Goal: Task Accomplishment & Management: Use online tool/utility

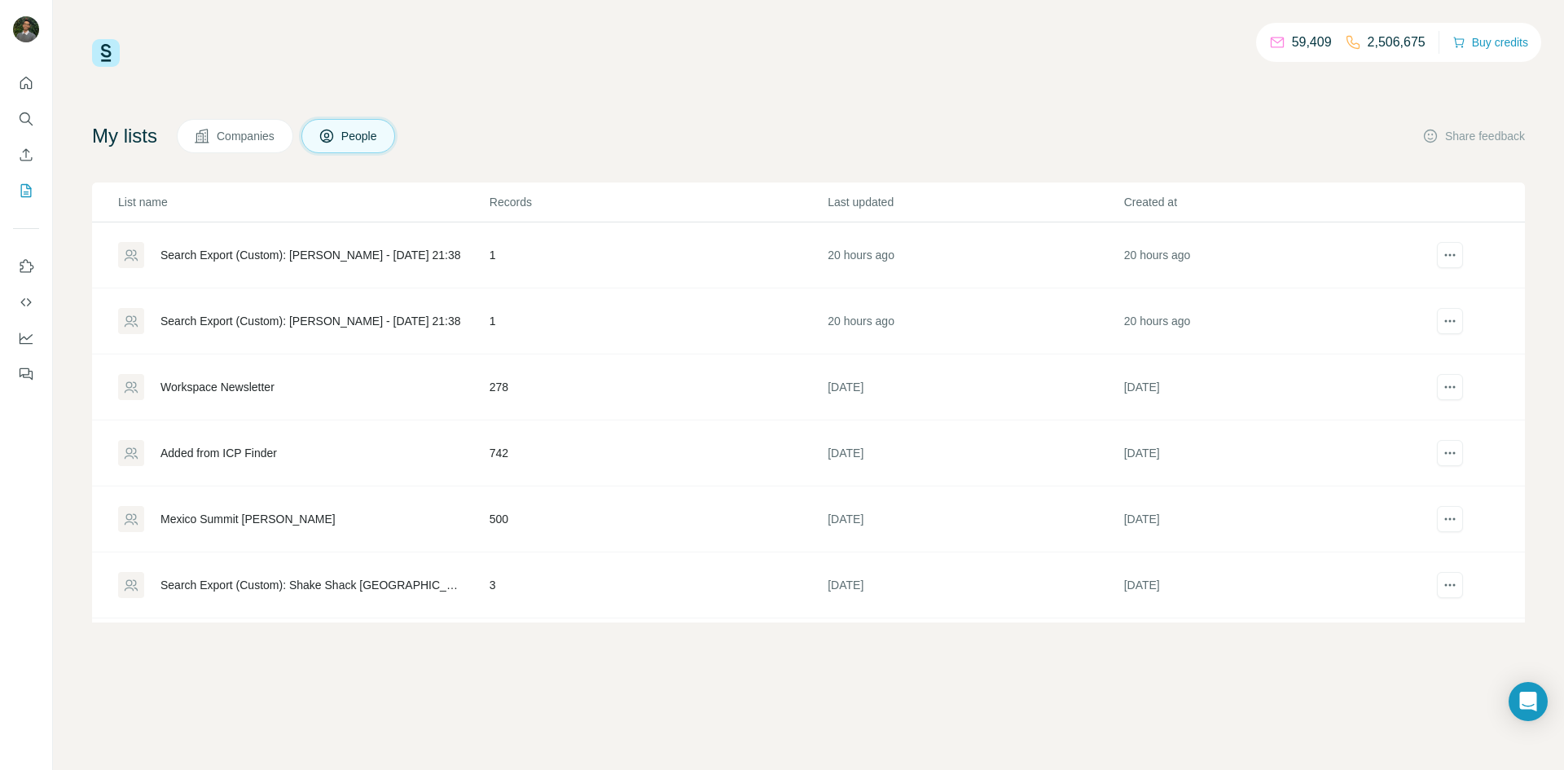
click at [292, 257] on div "Search Export (Custom): [PERSON_NAME] - [DATE] 21:38" at bounding box center [310, 255] width 301 height 16
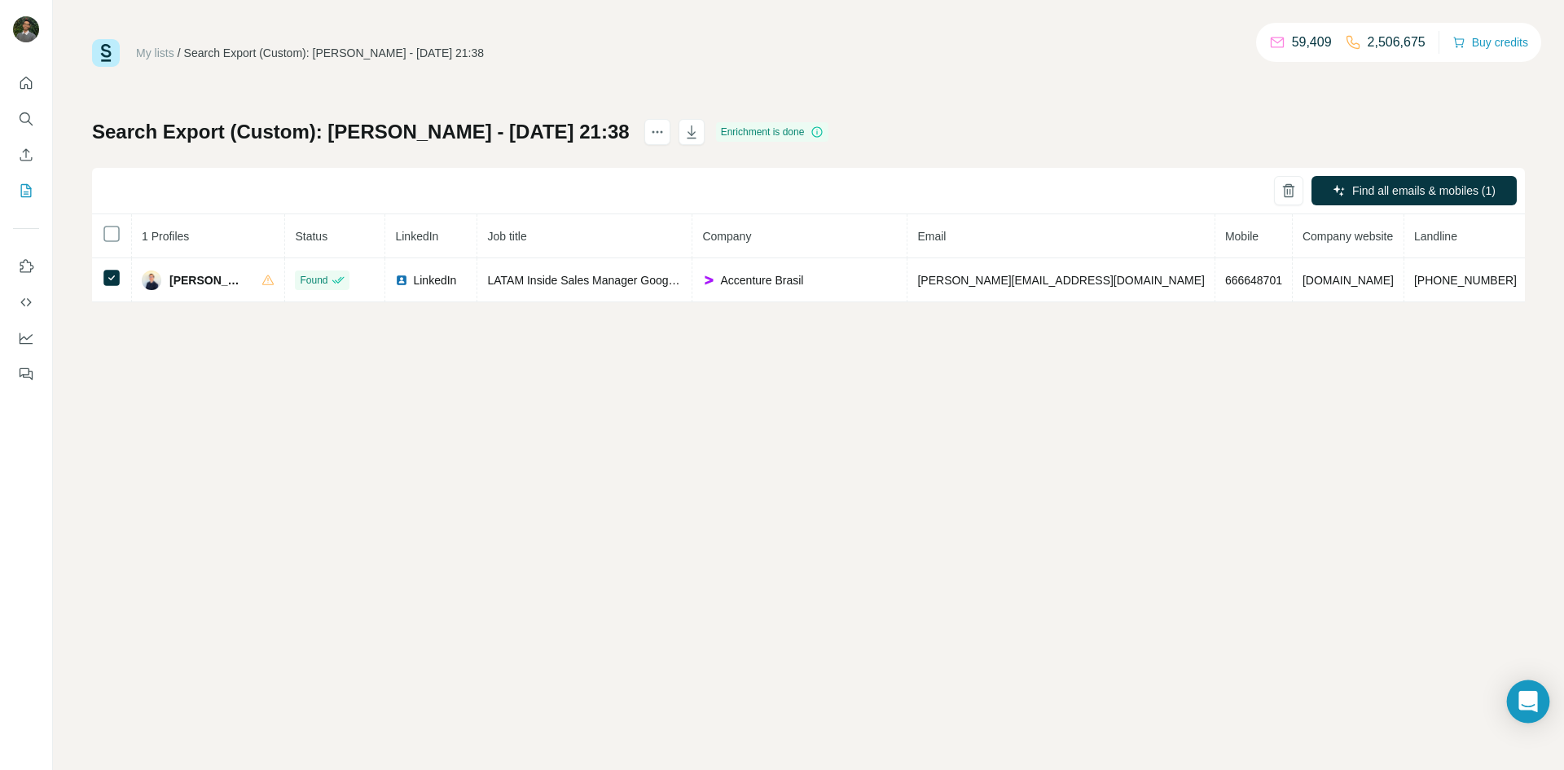
drag, startPoint x: 1529, startPoint y: 710, endPoint x: 1529, endPoint y: 701, distance: 9.0
click at [1529, 704] on icon "Open Intercom Messenger" at bounding box center [1527, 701] width 21 height 21
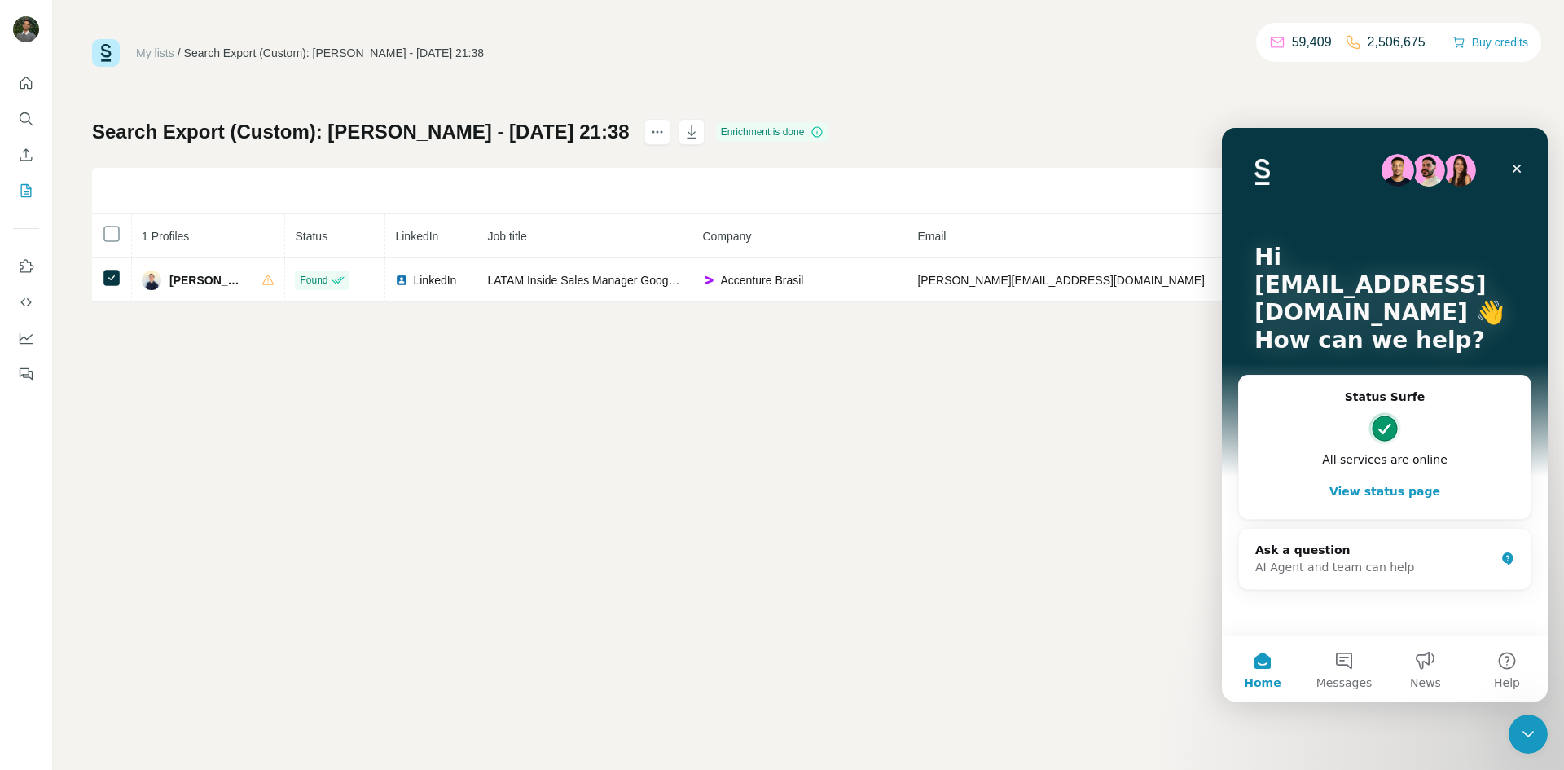
click at [897, 438] on div "My lists / Search Export (Custom): alexander salas bonafonte - 21/08/2025 21:38…" at bounding box center [808, 385] width 1511 height 770
click at [999, 114] on div "My lists / Search Export (Custom): alexander salas bonafonte - 21/08/2025 21:38…" at bounding box center [808, 170] width 1432 height 263
click at [1520, 167] on icon "Close" at bounding box center [1516, 168] width 13 height 13
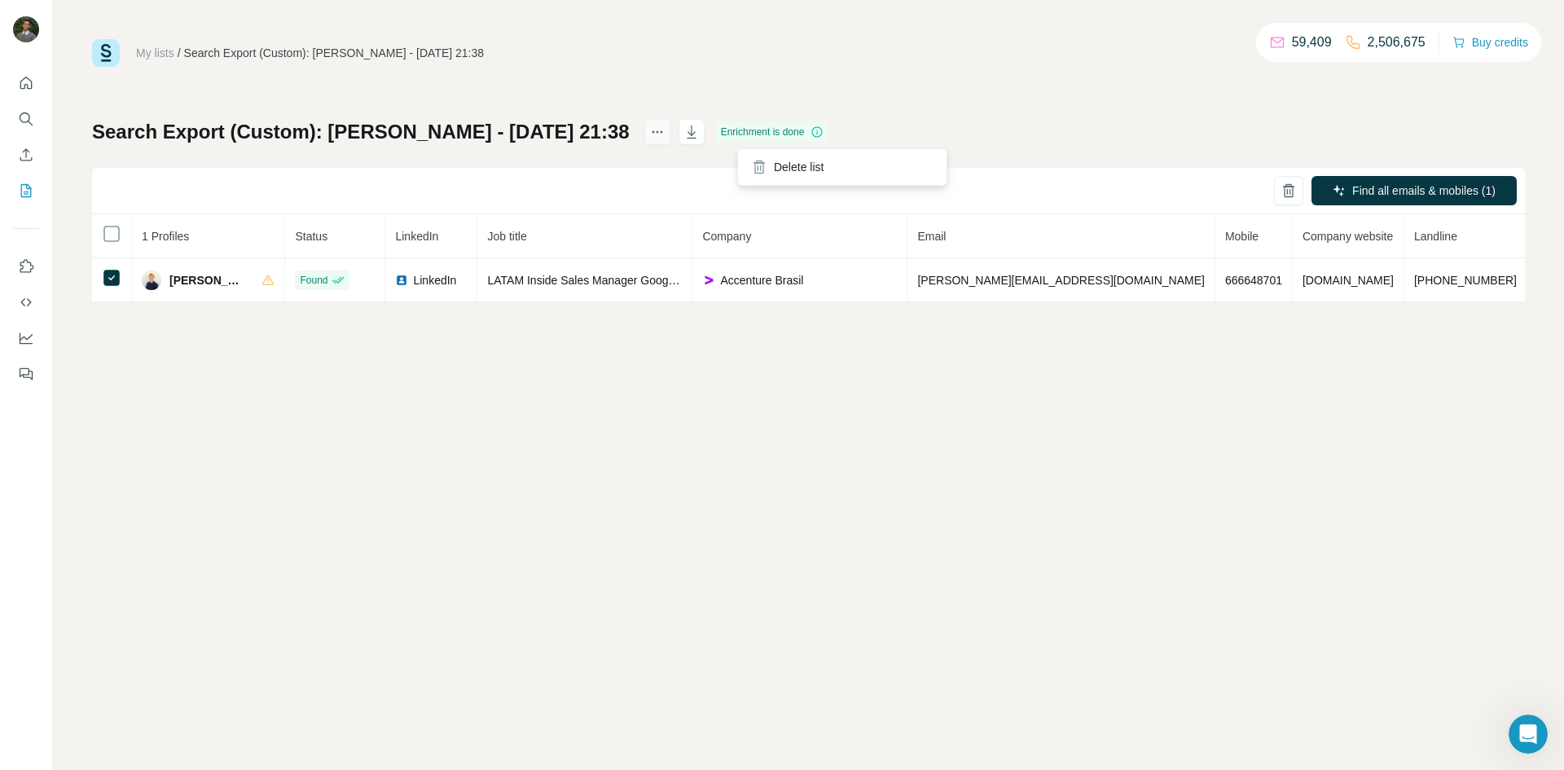
click at [665, 130] on icon "actions" at bounding box center [657, 132] width 16 height 16
click at [21, 195] on icon "My lists" at bounding box center [26, 190] width 16 height 16
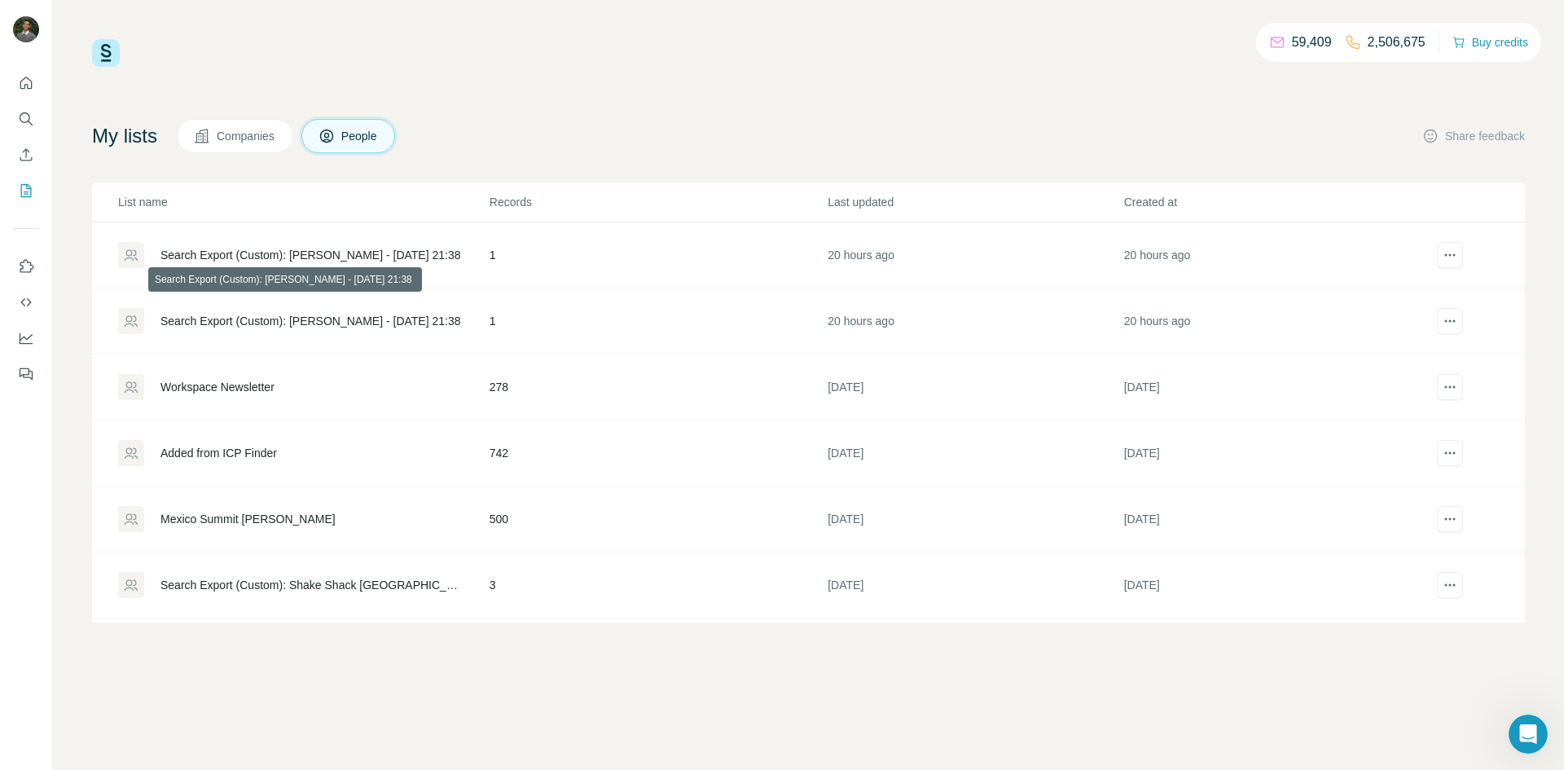
click at [318, 321] on div "Search Export (Custom): [PERSON_NAME] - [DATE] 21:38" at bounding box center [310, 321] width 301 height 16
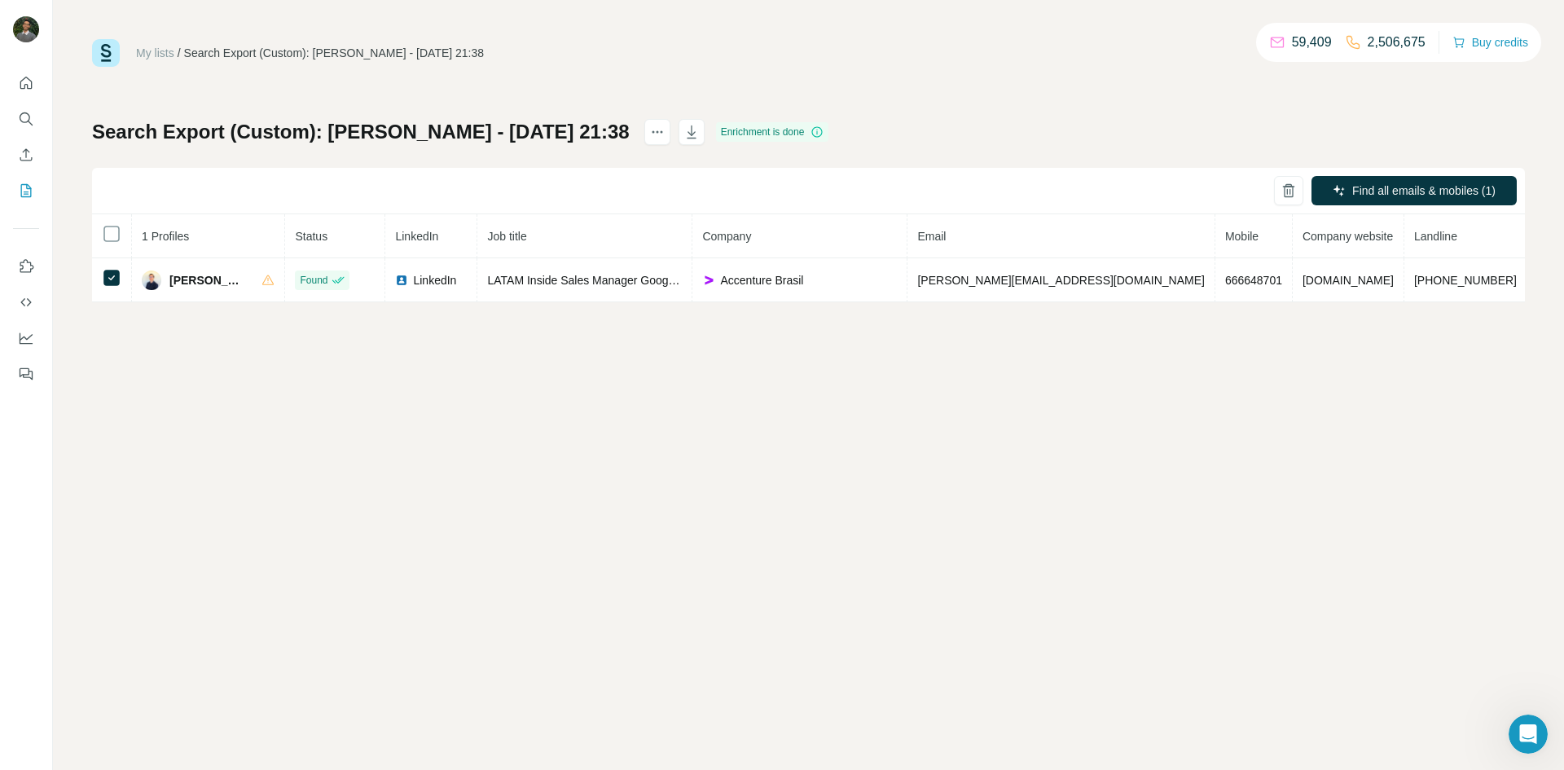
click at [1182, 171] on div "Find all emails & mobiles (1)" at bounding box center [808, 191] width 1432 height 46
click at [829, 134] on div "Enrichment is done" at bounding box center [772, 132] width 113 height 20
click at [823, 133] on icon at bounding box center [816, 131] width 13 height 13
click at [670, 122] on button "actions" at bounding box center [657, 132] width 26 height 26
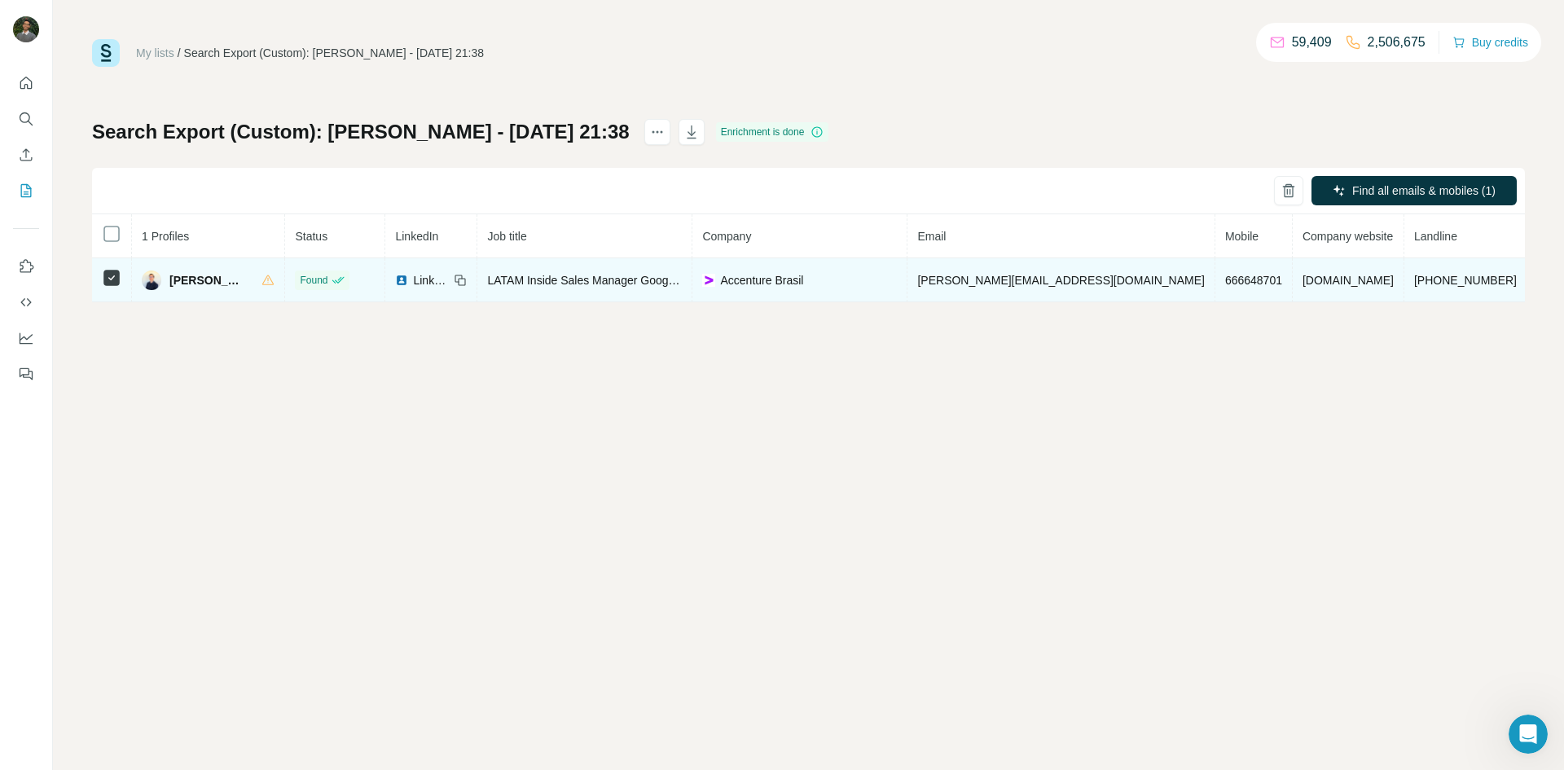
click at [1345, 283] on span "accenture.com.br" at bounding box center [1347, 280] width 91 height 13
click at [235, 284] on span "Alexander Salas Bonafonte" at bounding box center [207, 280] width 76 height 16
click at [189, 340] on div "My lists / Search Export (Custom): alexander salas bonafonte - 21/08/2025 21:38…" at bounding box center [808, 385] width 1511 height 770
click at [216, 279] on span "Alexander Salas Bonafonte" at bounding box center [207, 280] width 76 height 16
click at [327, 276] on span "Found" at bounding box center [314, 280] width 28 height 15
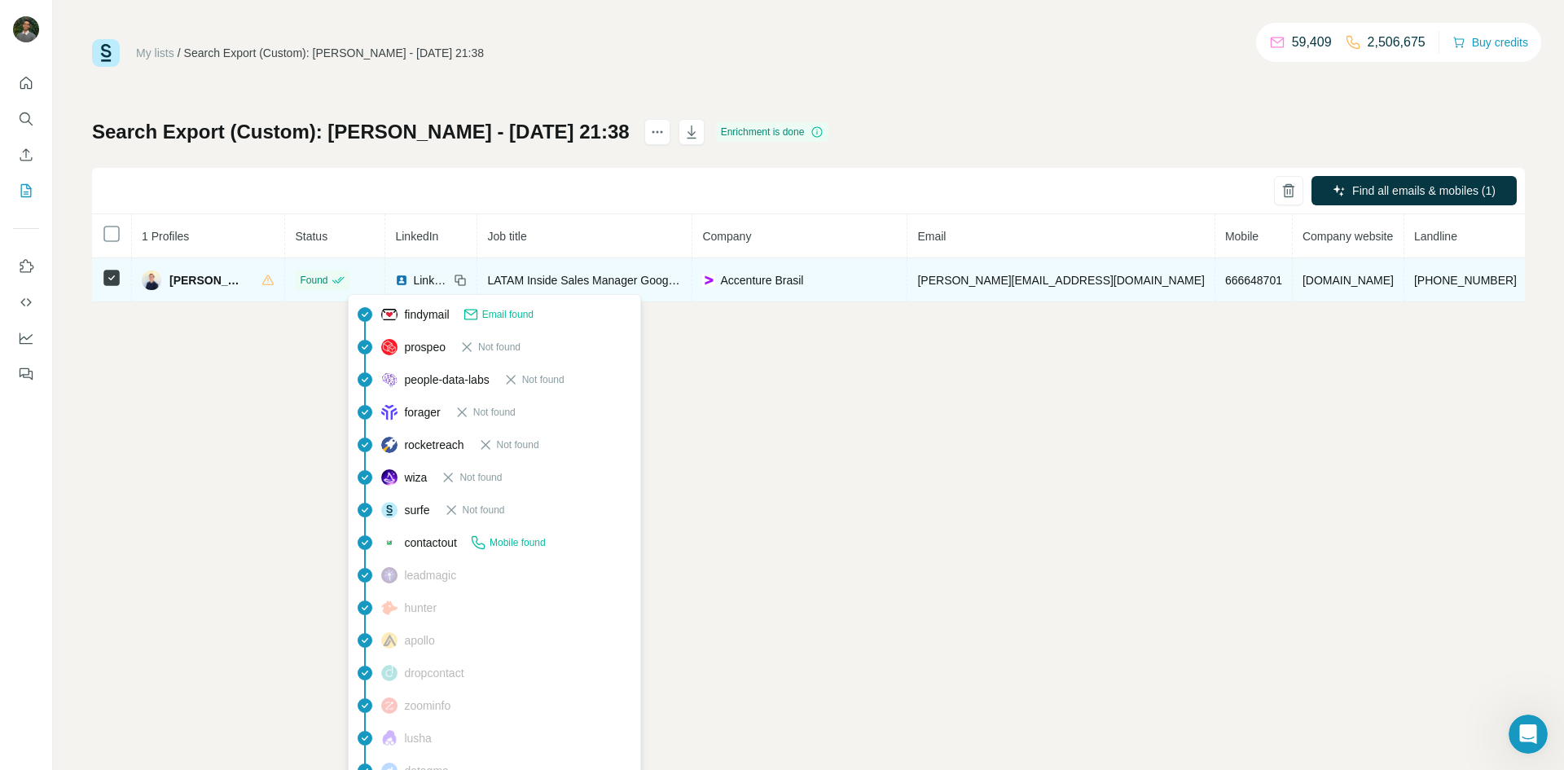
click at [449, 279] on span "LinkedIn" at bounding box center [431, 280] width 36 height 16
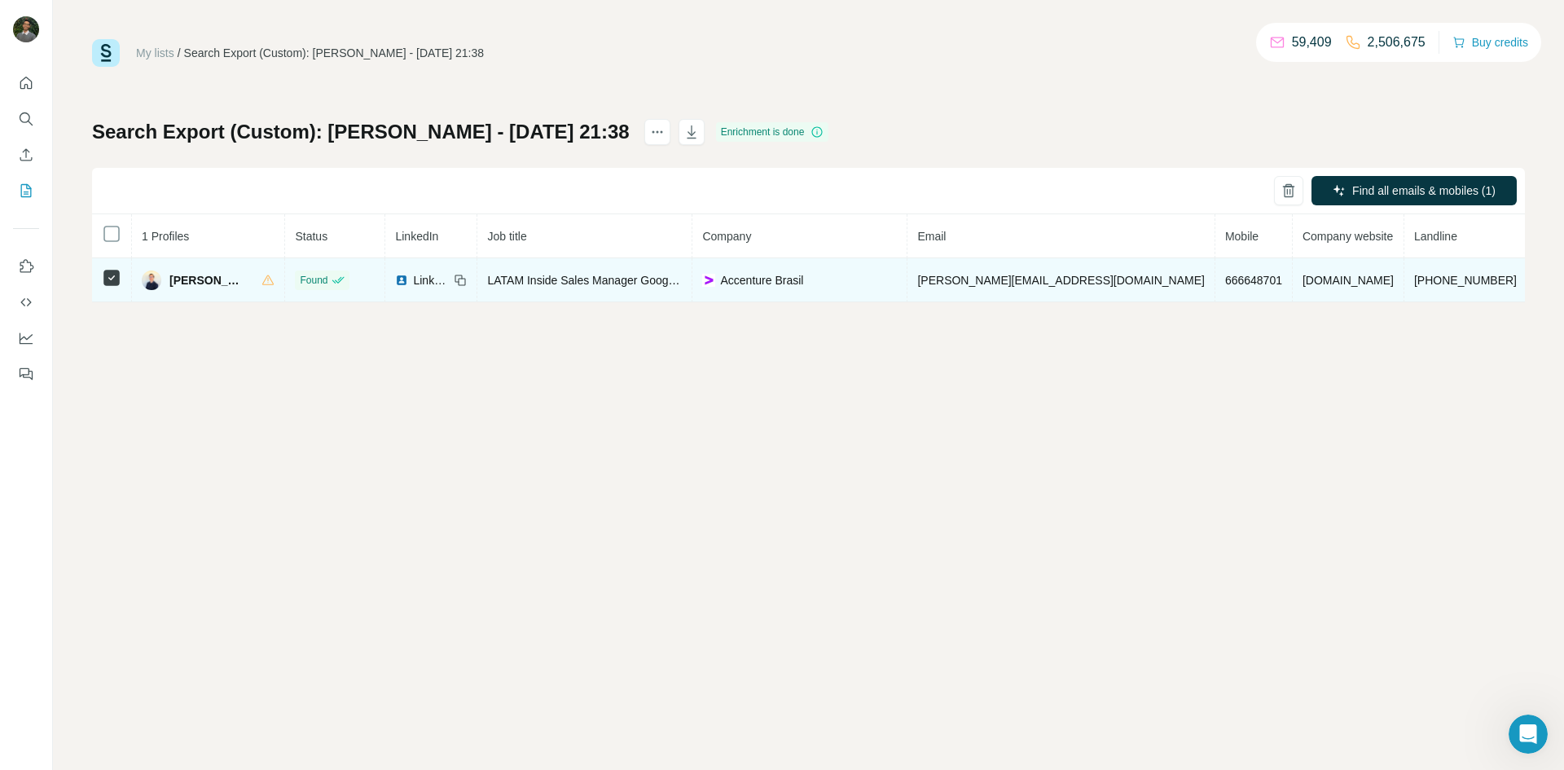
click at [603, 276] on span "LATAM Inside Sales Manager Google Workspace" at bounding box center [612, 280] width 250 height 13
click at [867, 285] on div "Accenture Brasil" at bounding box center [799, 280] width 195 height 16
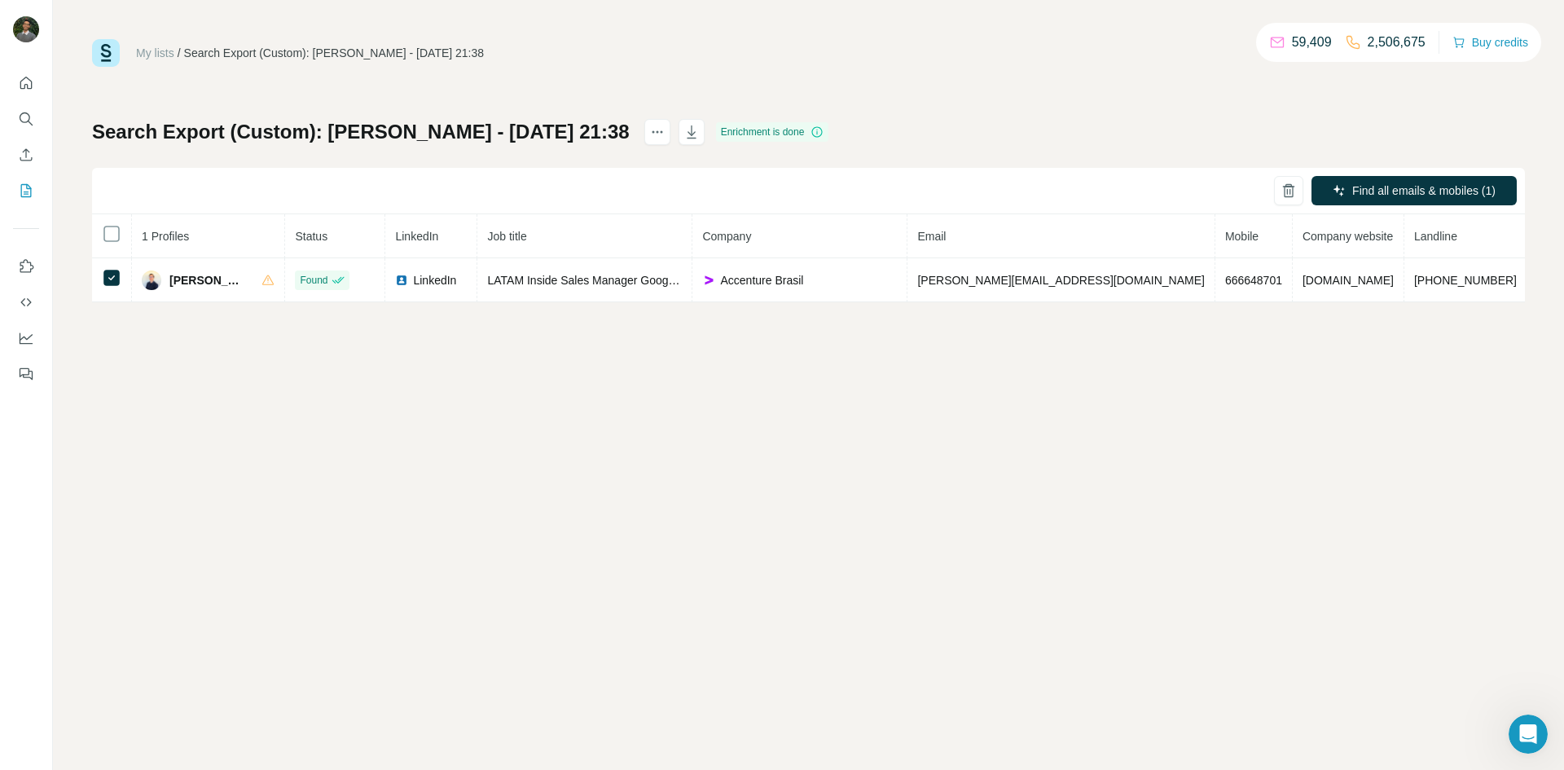
scroll to position [0, 31]
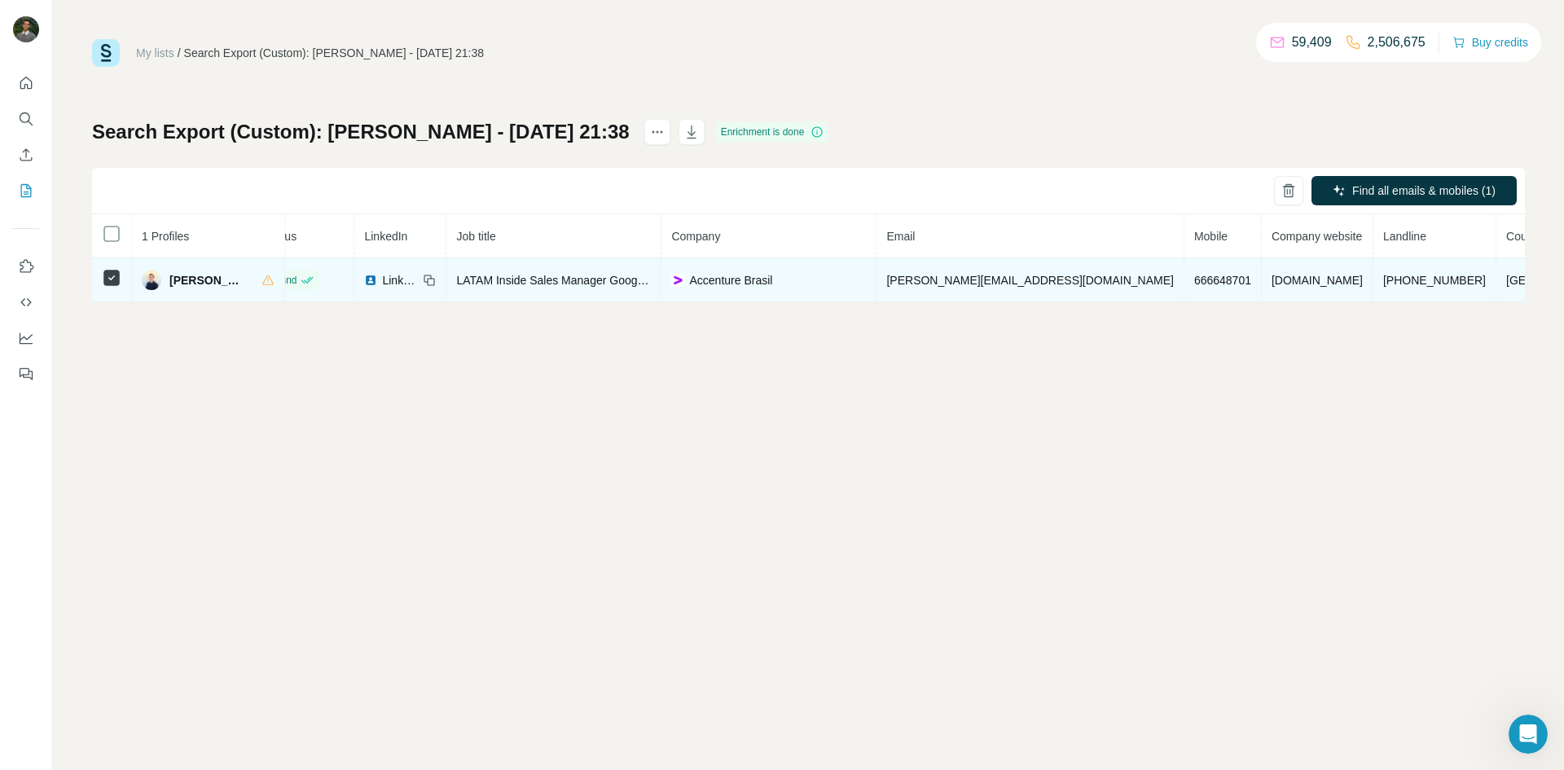
click at [1506, 274] on span "Brazil" at bounding box center [1565, 280] width 119 height 13
click at [1301, 284] on span "accenture.com.br" at bounding box center [1316, 280] width 91 height 13
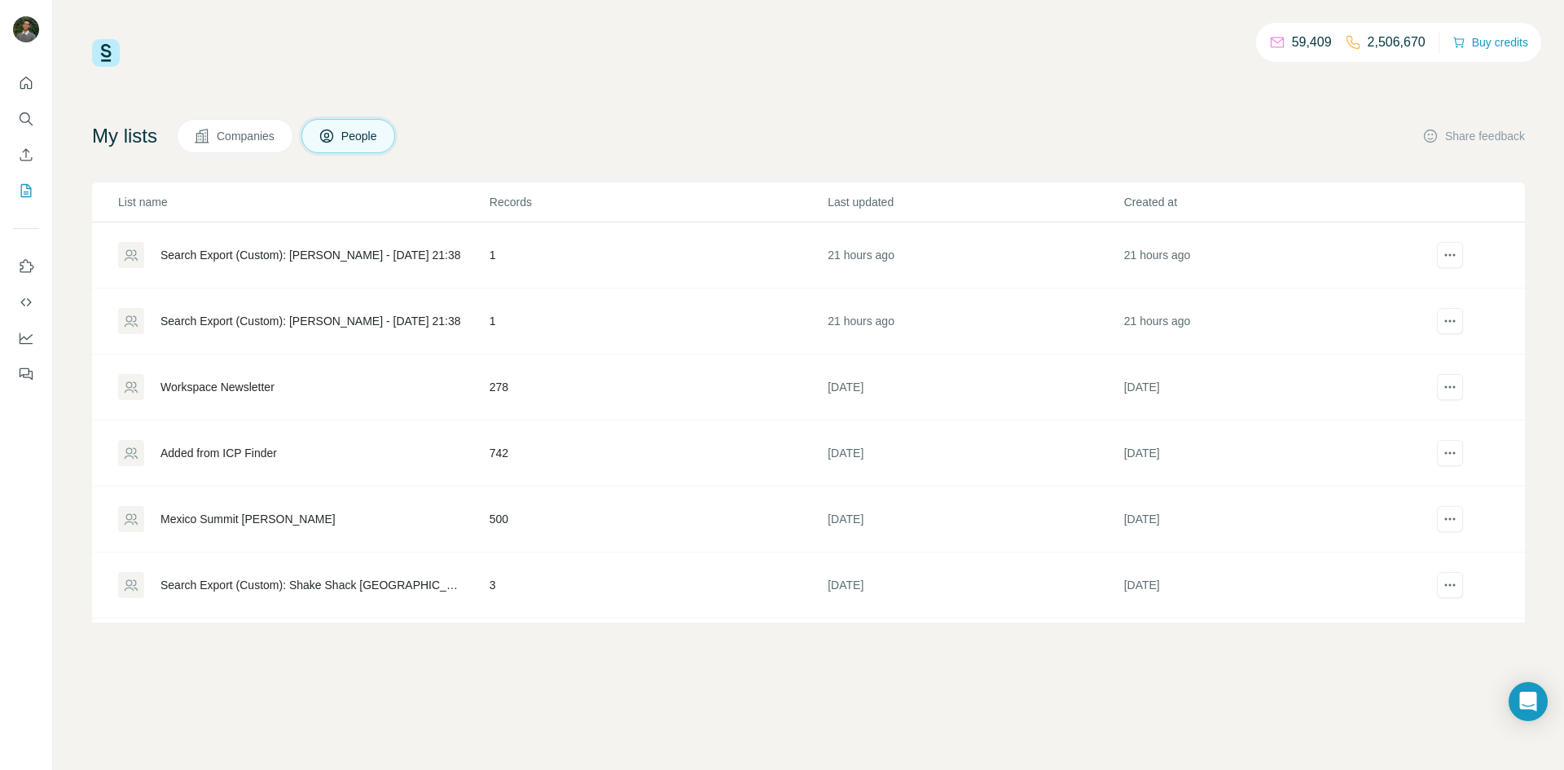
click at [258, 143] on span "Companies" at bounding box center [246, 136] width 59 height 16
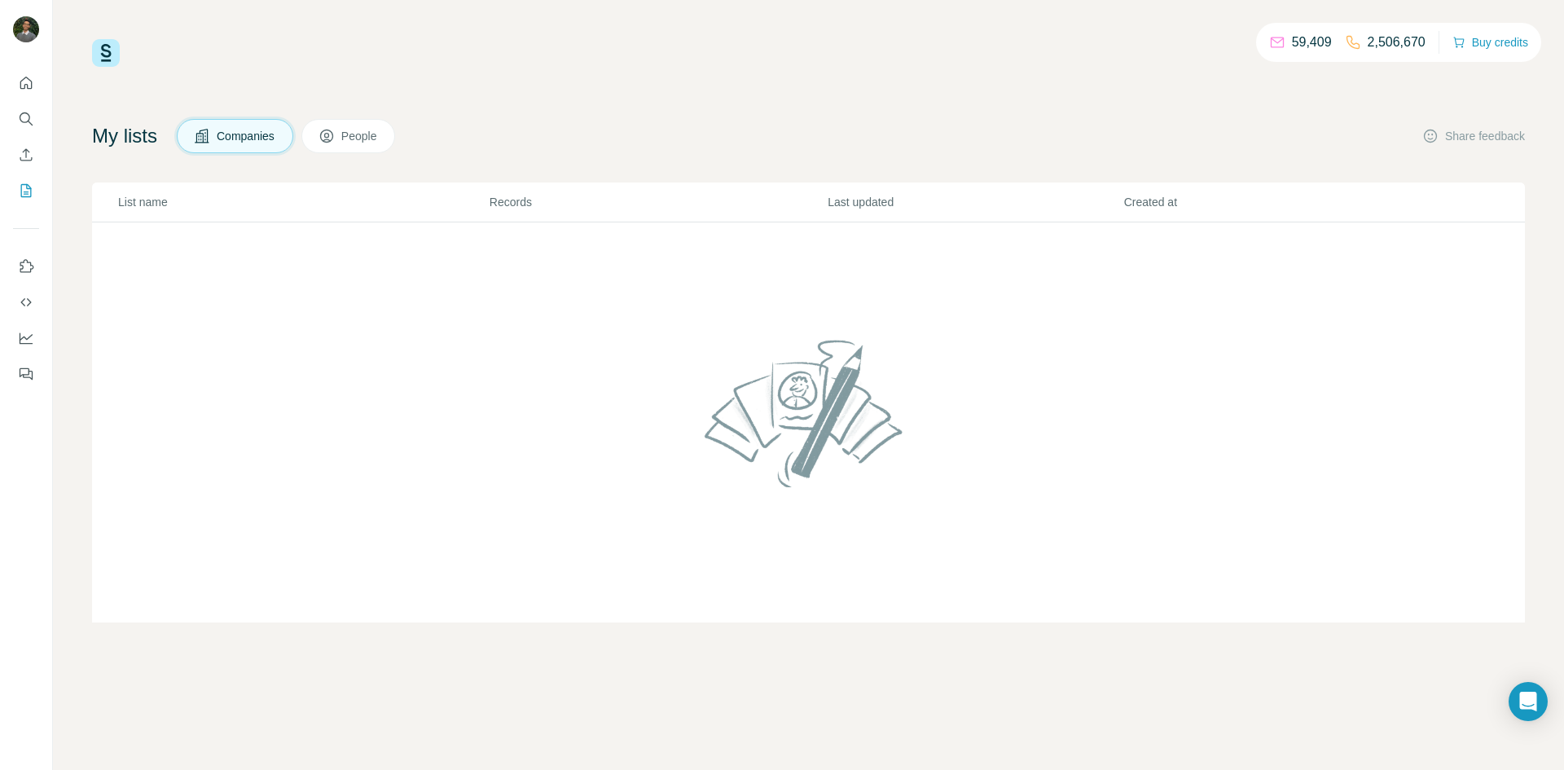
click at [367, 134] on span "People" at bounding box center [359, 136] width 37 height 16
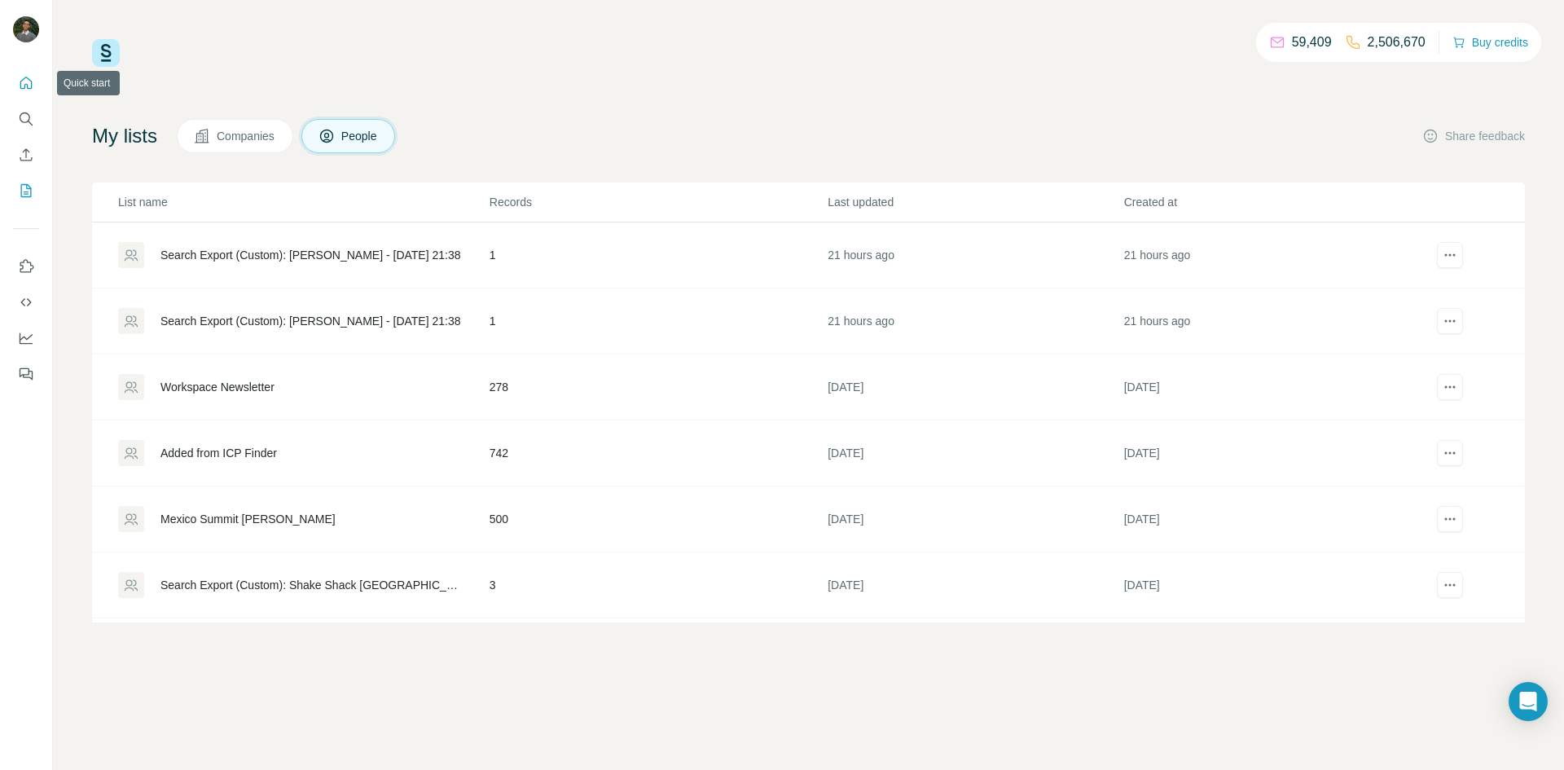
click at [26, 83] on icon "Quick start" at bounding box center [26, 83] width 16 height 16
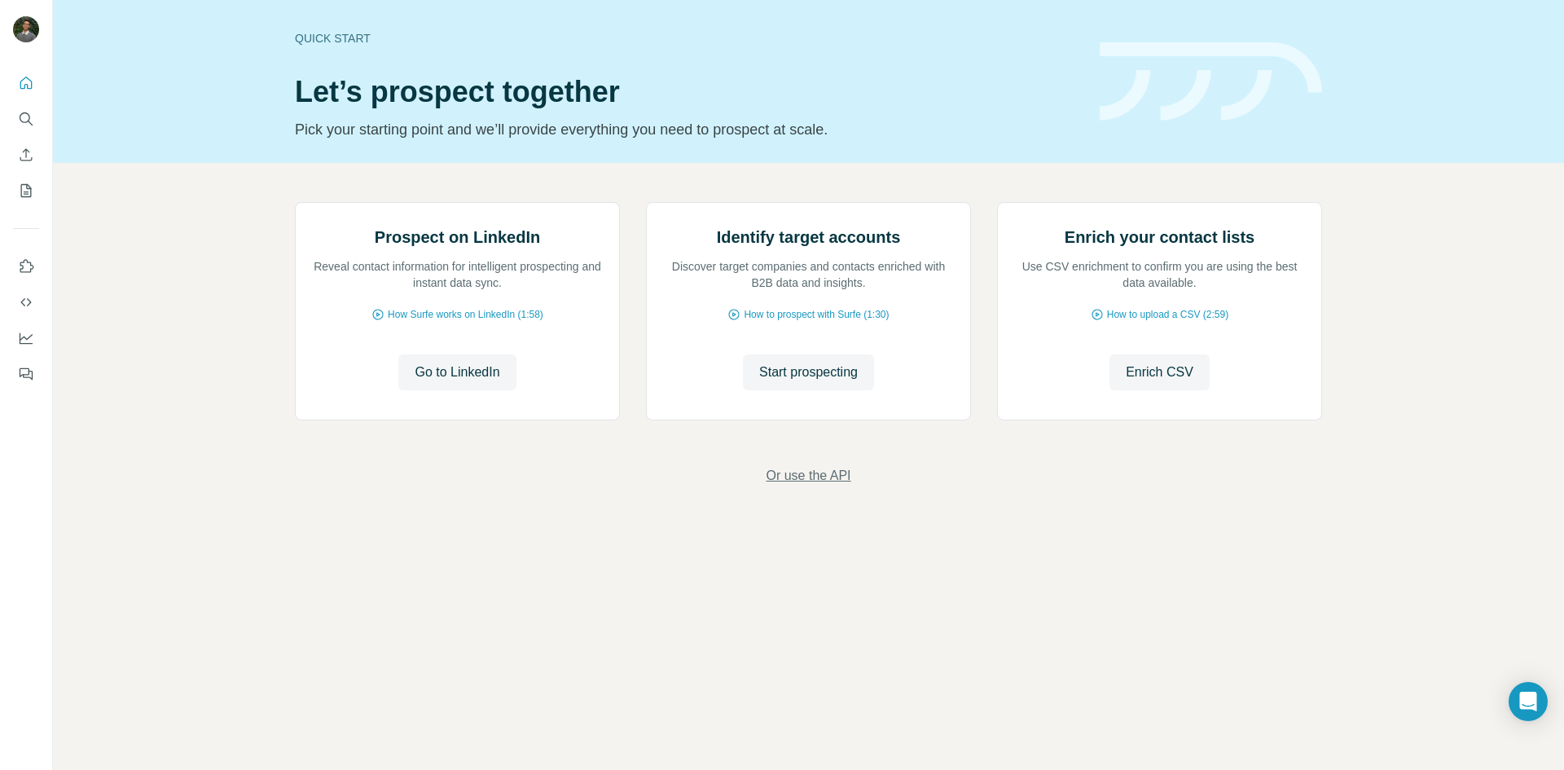
click at [815, 485] on span "Or use the API" at bounding box center [808, 476] width 85 height 20
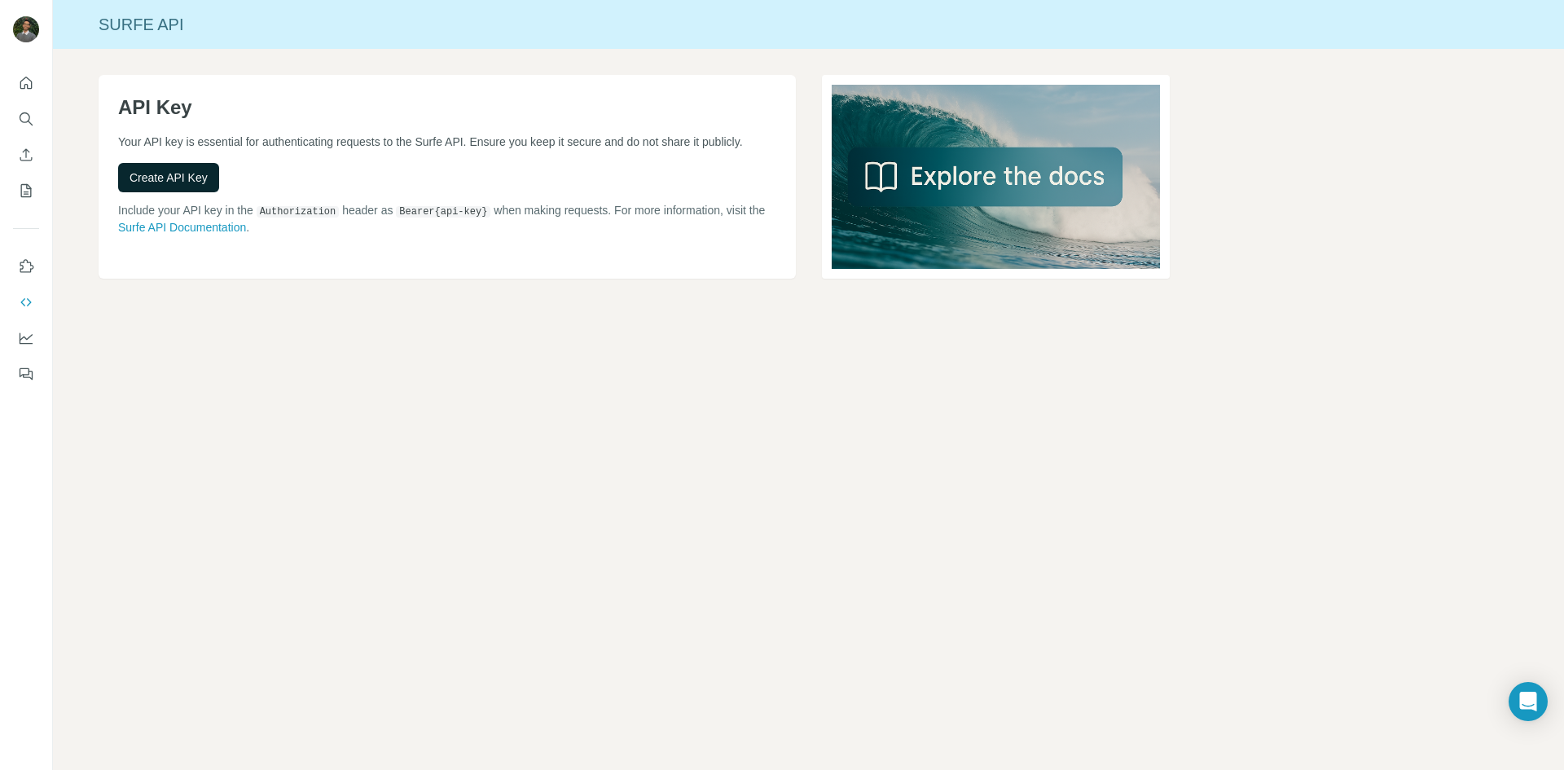
click at [185, 186] on span "Create API Key" at bounding box center [168, 177] width 78 height 16
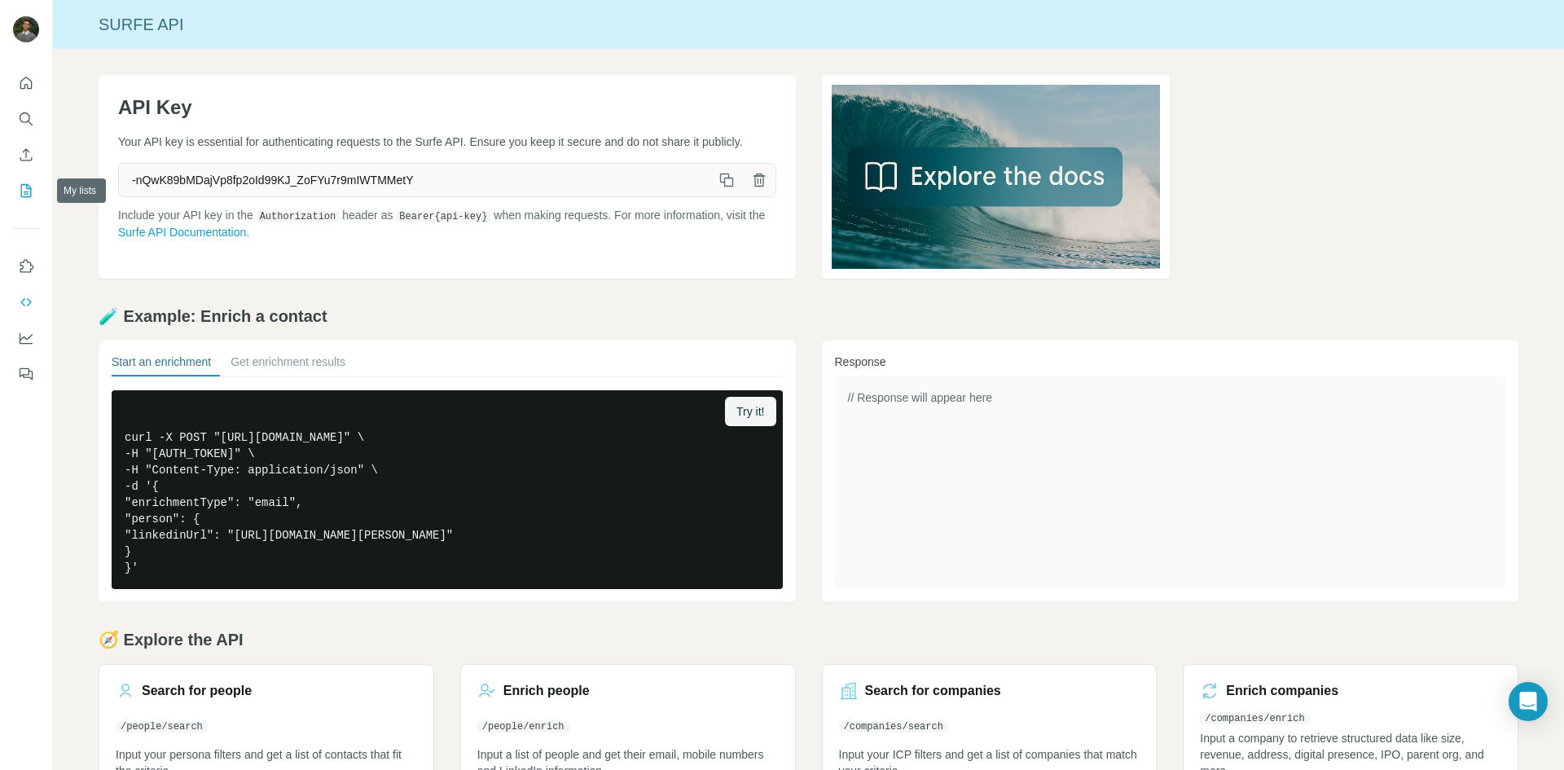
click at [23, 195] on icon "My lists" at bounding box center [26, 190] width 16 height 16
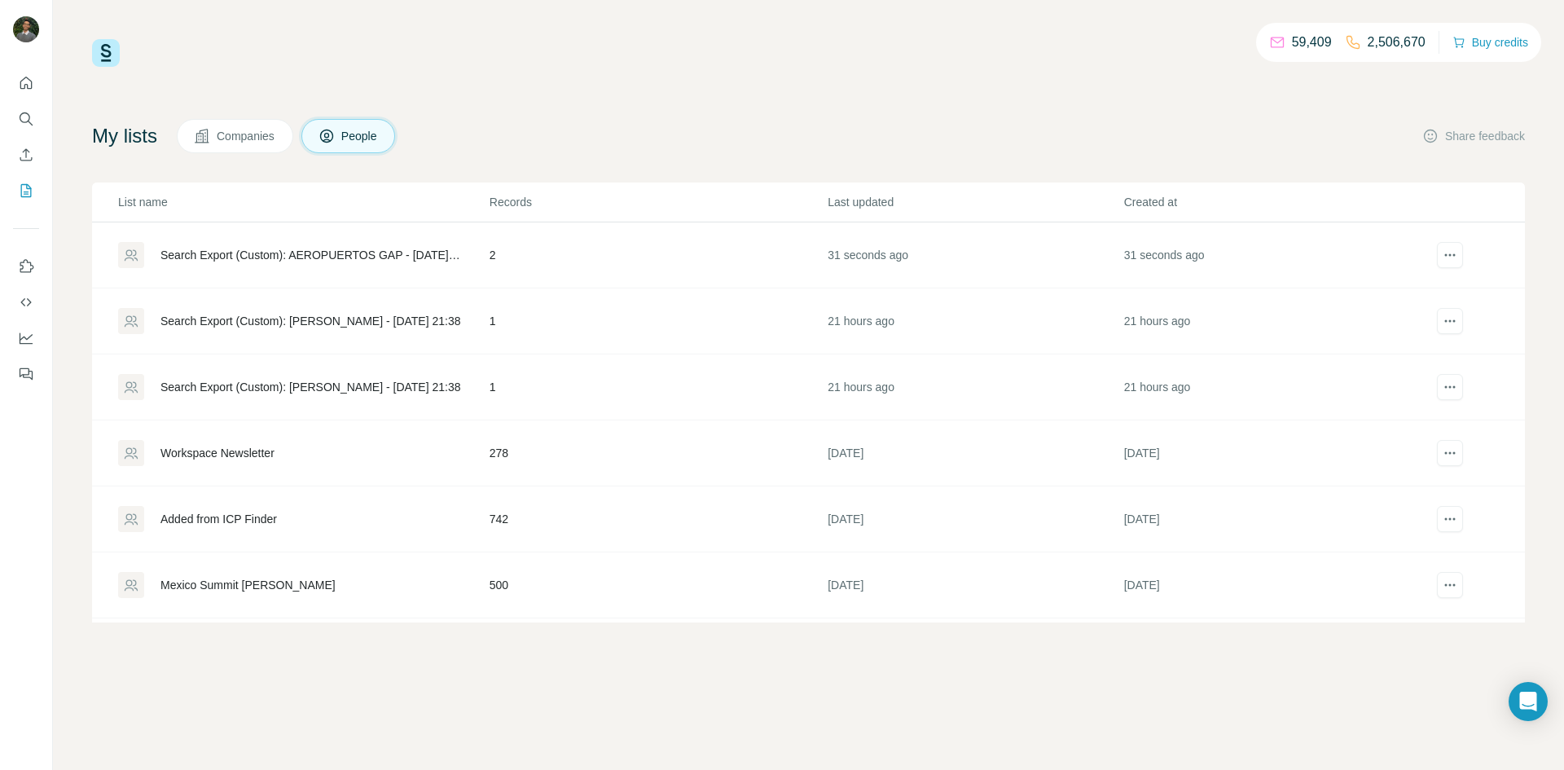
click at [380, 249] on div "Search Export (Custom): AEROPUERTOS GAP - [DATE] 18:34" at bounding box center [310, 255] width 301 height 16
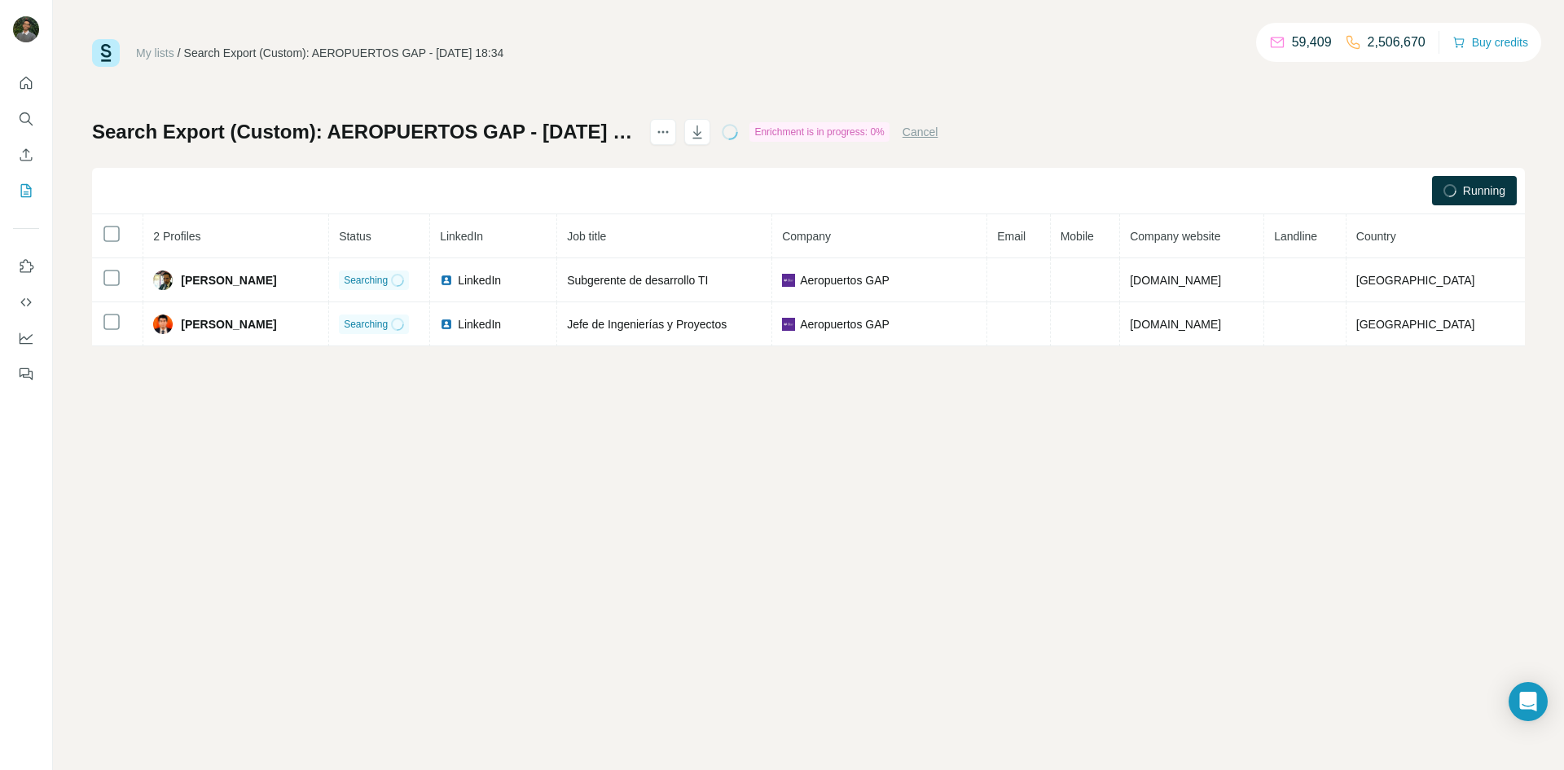
click at [814, 133] on div "Enrichment is in progress: 0%" at bounding box center [818, 132] width 139 height 20
click at [1458, 186] on div "Running" at bounding box center [1474, 190] width 85 height 29
click at [1115, 131] on div "Search Export (Custom): AEROPUERTOS GAP - [DATE] 18:34 Enrichment is in progres…" at bounding box center [808, 232] width 1432 height 227
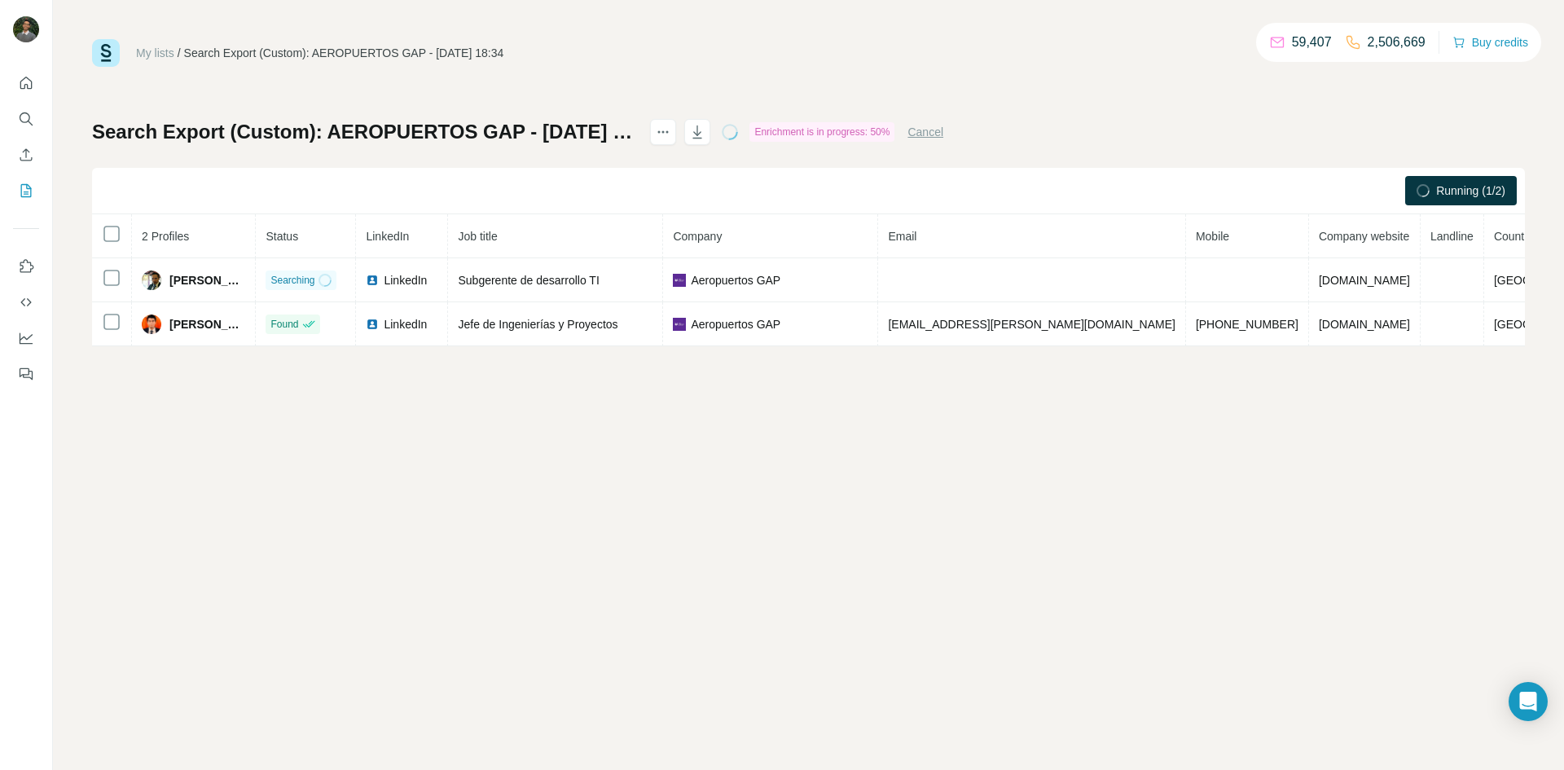
click at [191, 487] on div "My lists / Search Export (Custom): AEROPUERTOS GAP - [DATE] 18:34 59,407 2,506,…" at bounding box center [808, 385] width 1511 height 770
click at [124, 235] on th at bounding box center [112, 236] width 40 height 44
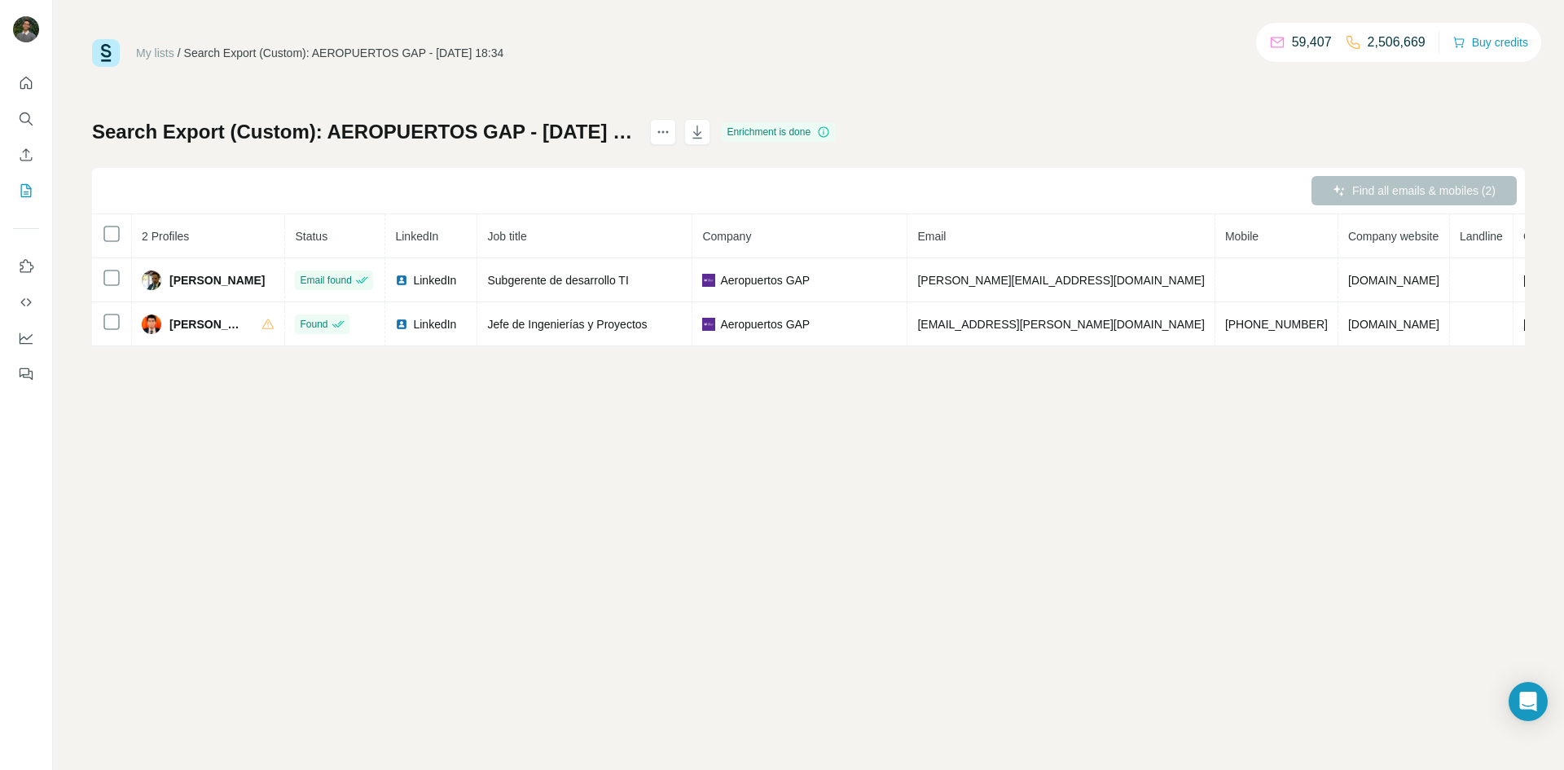
click at [725, 462] on div "My lists / Search Export (Custom): AEROPUERTOS GAP - [DATE] 18:34 59,407 2,506,…" at bounding box center [808, 385] width 1511 height 770
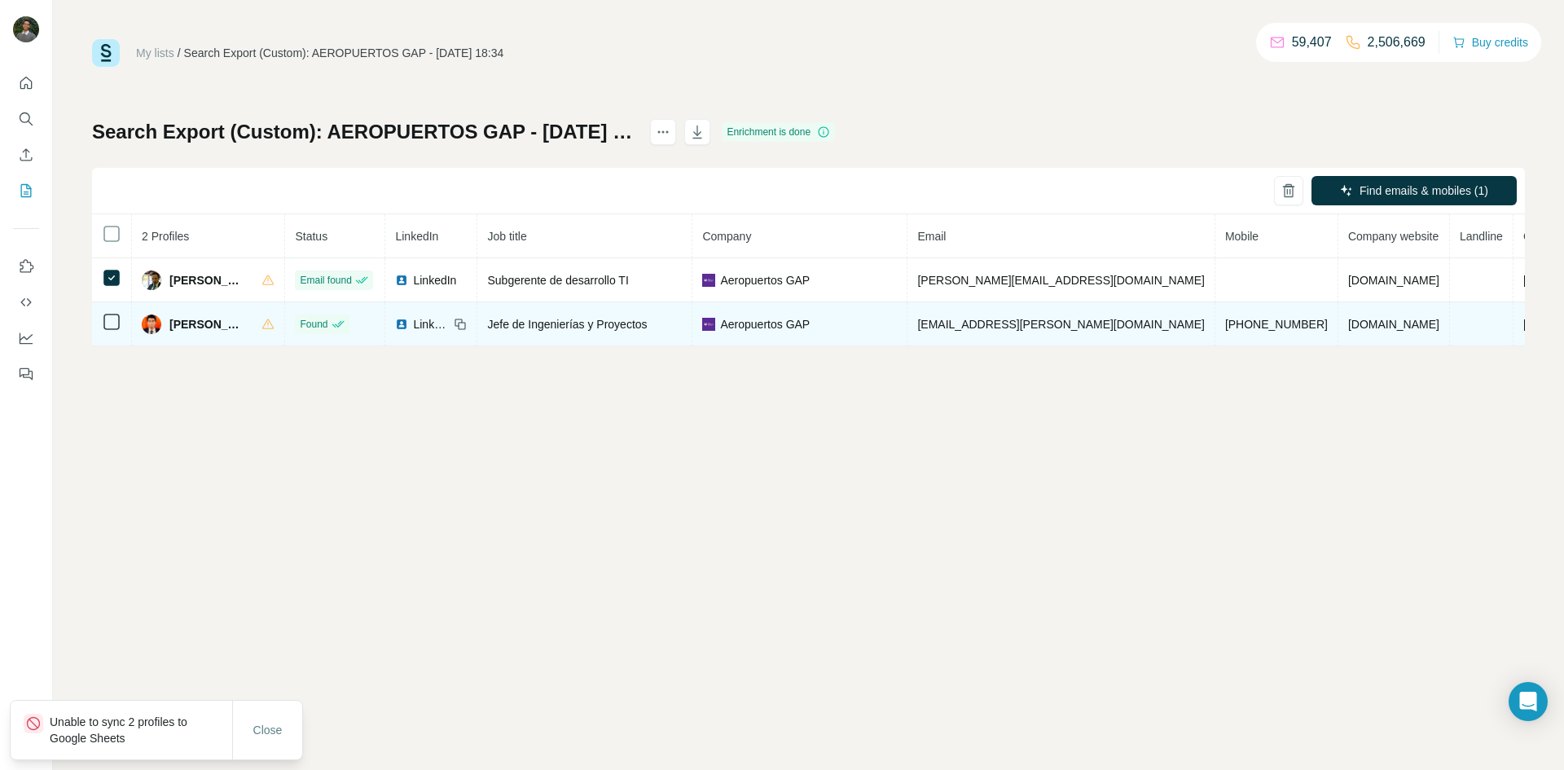
click at [101, 312] on td at bounding box center [112, 324] width 40 height 44
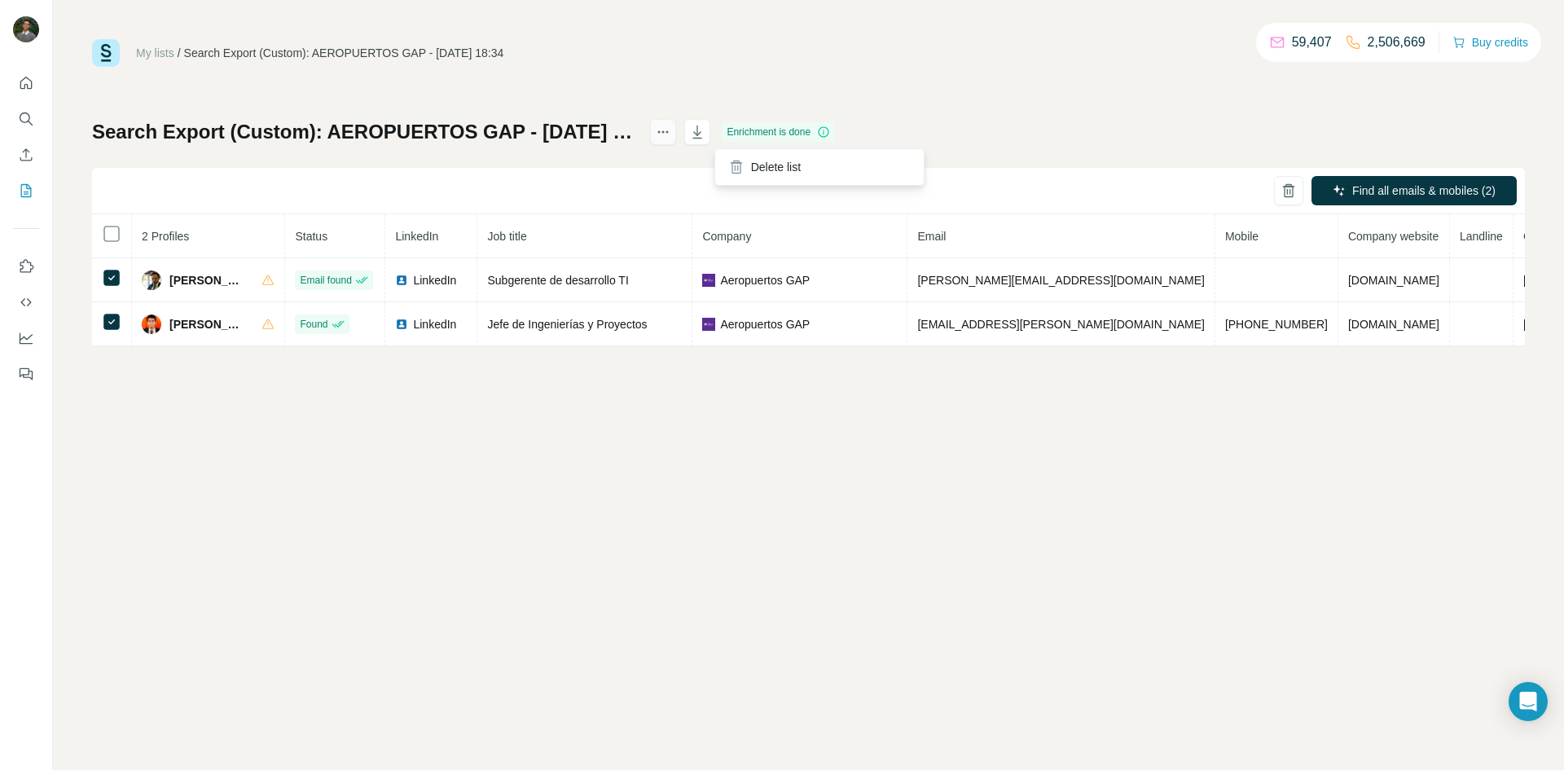
click at [669, 132] on icon "actions" at bounding box center [667, 132] width 2 height 2
click at [705, 134] on icon "button" at bounding box center [697, 132] width 16 height 16
click at [72, 69] on div "My lists / Search Export (Custom): AEROPUERTOS GAP - [DATE] 18:34 59,407 2,506,…" at bounding box center [808, 385] width 1511 height 770
click at [29, 84] on icon "Quick start" at bounding box center [26, 83] width 16 height 16
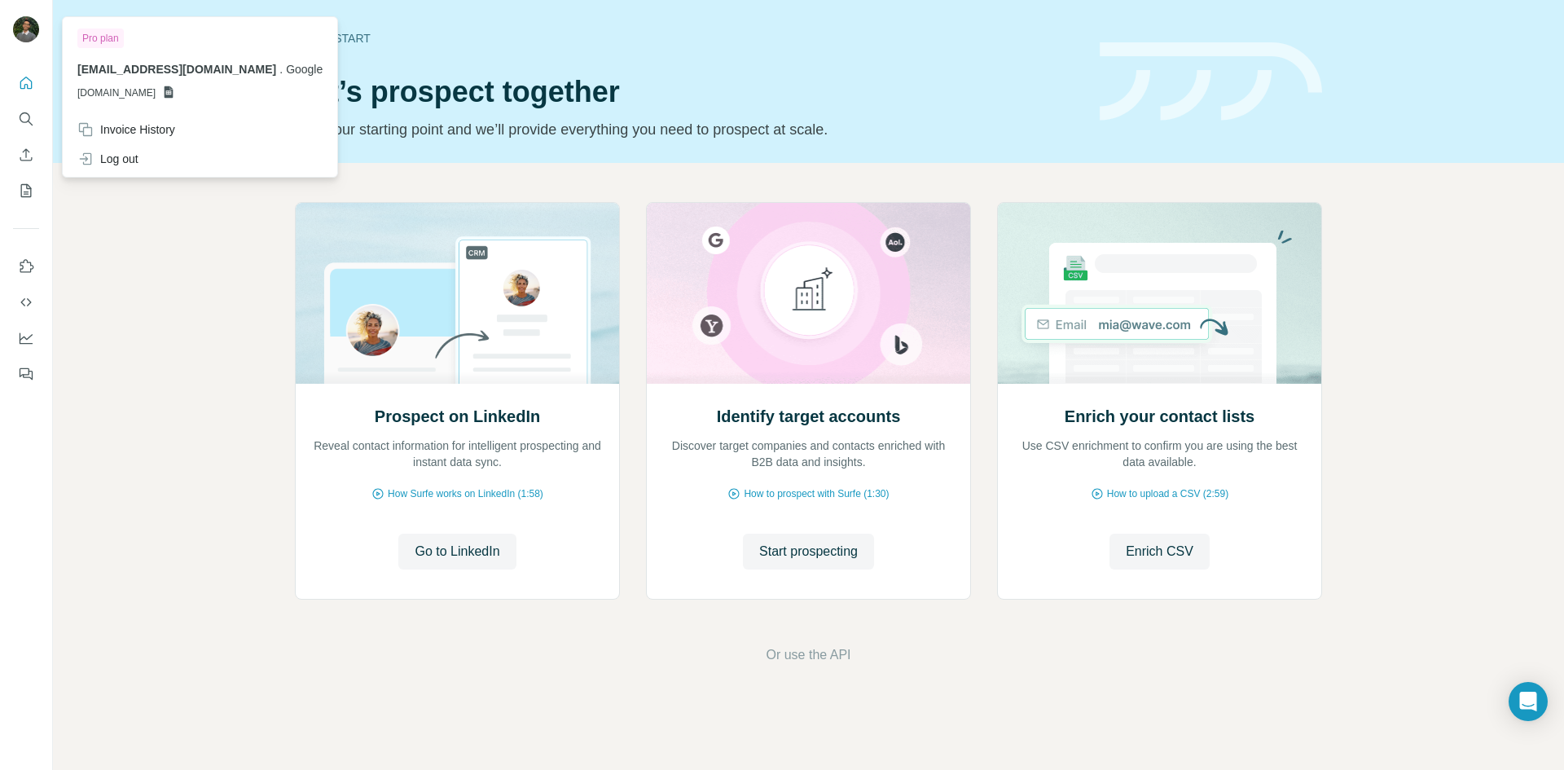
click at [35, 11] on div at bounding box center [28, 32] width 47 height 54
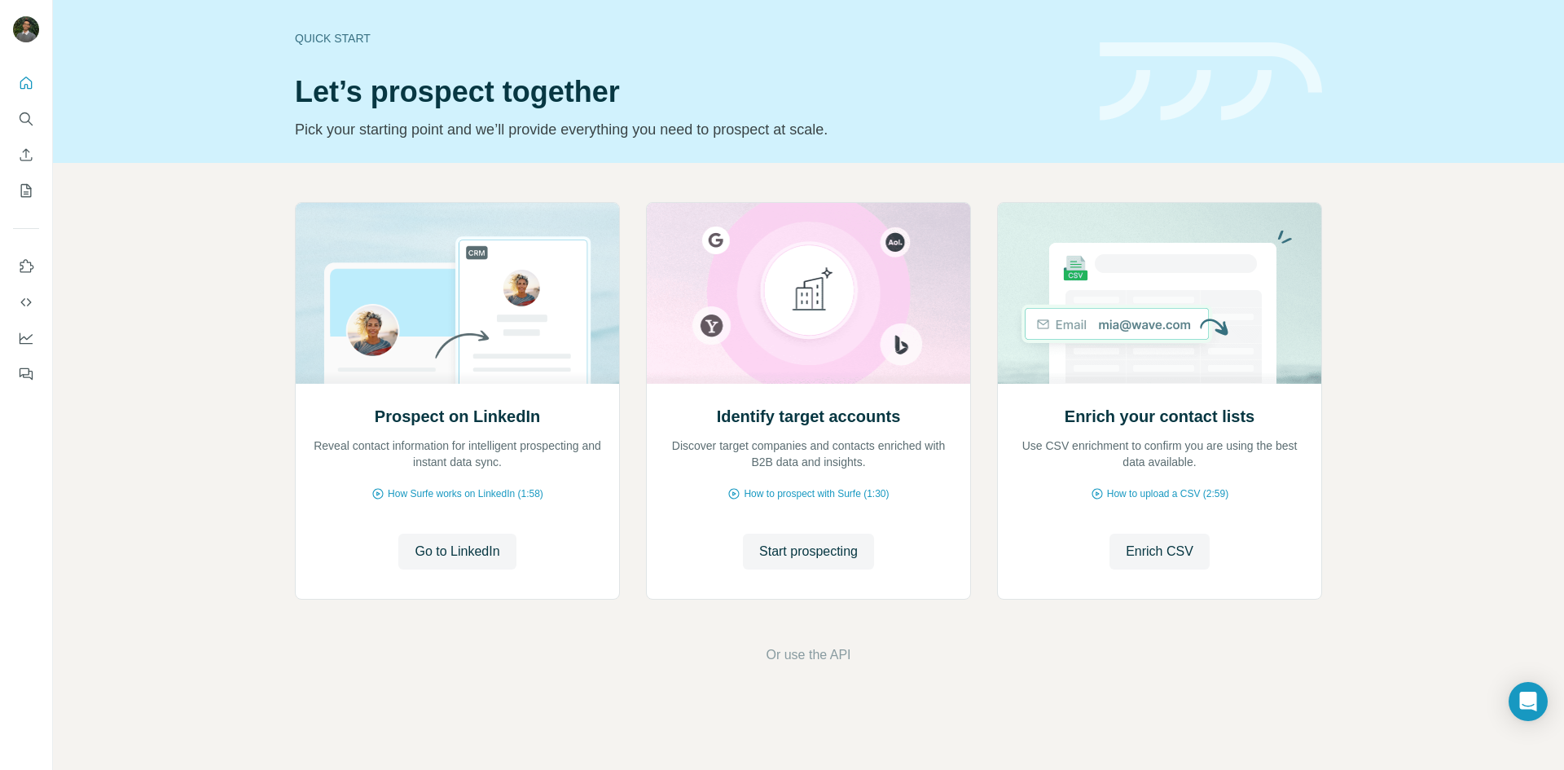
click at [33, 19] on img at bounding box center [26, 29] width 26 height 26
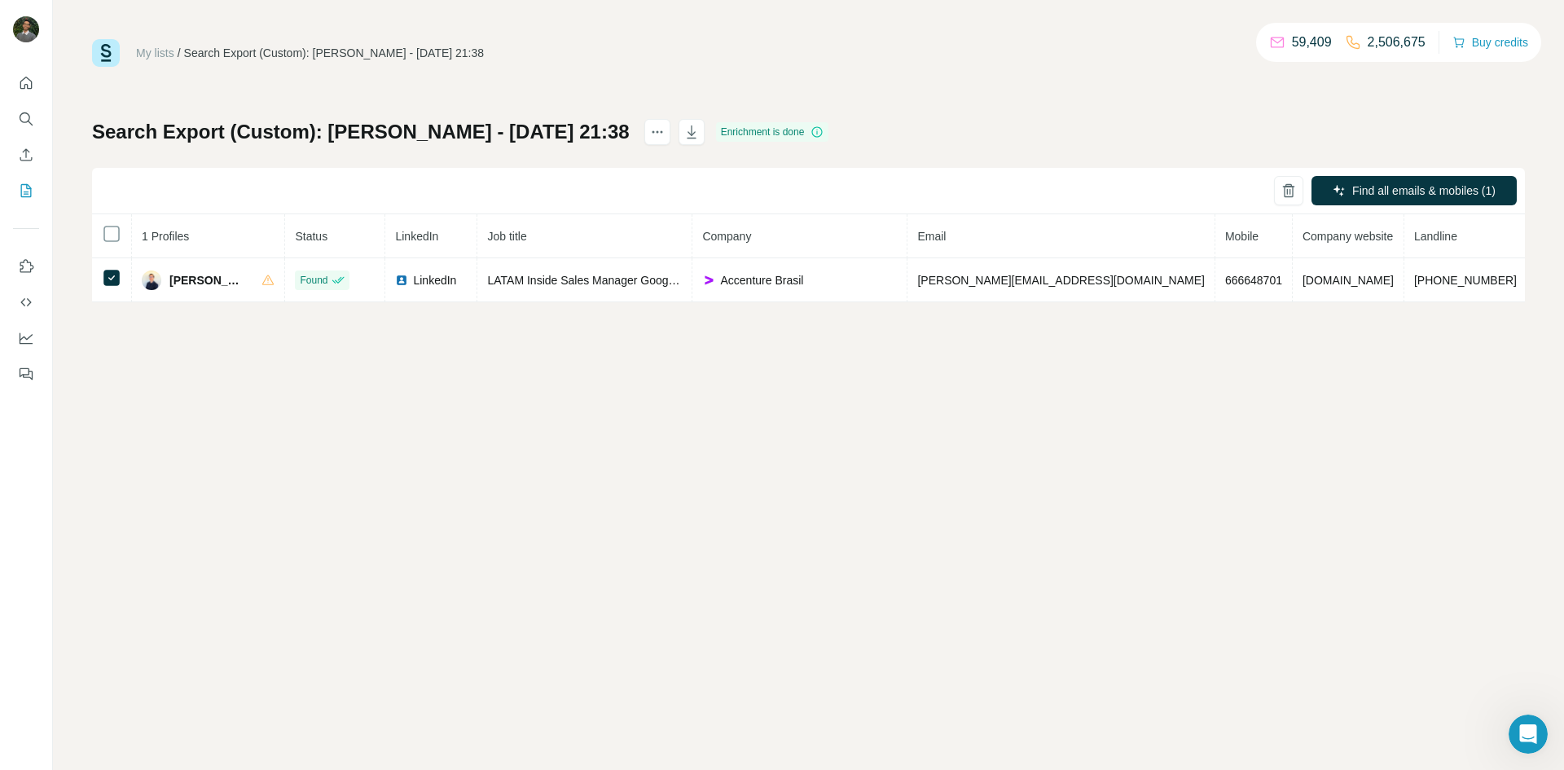
scroll to position [0, 31]
